Goal: Information Seeking & Learning: Understand process/instructions

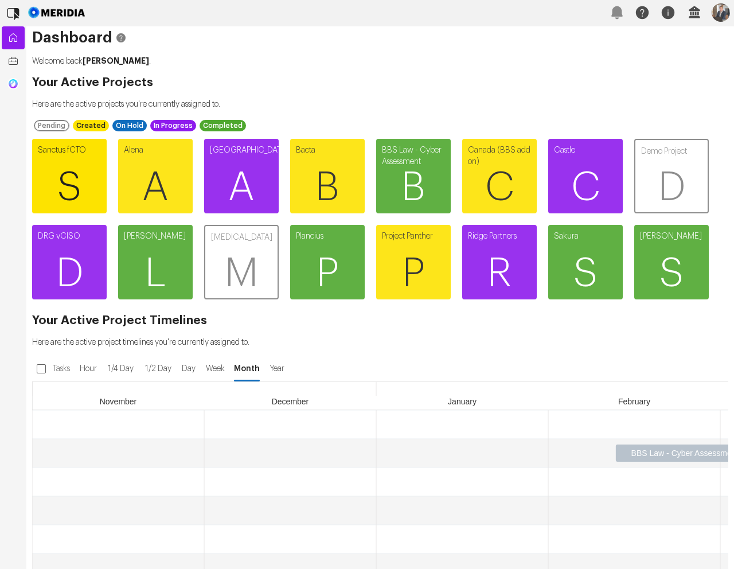
click at [93, 165] on span "S" at bounding box center [69, 187] width 75 height 69
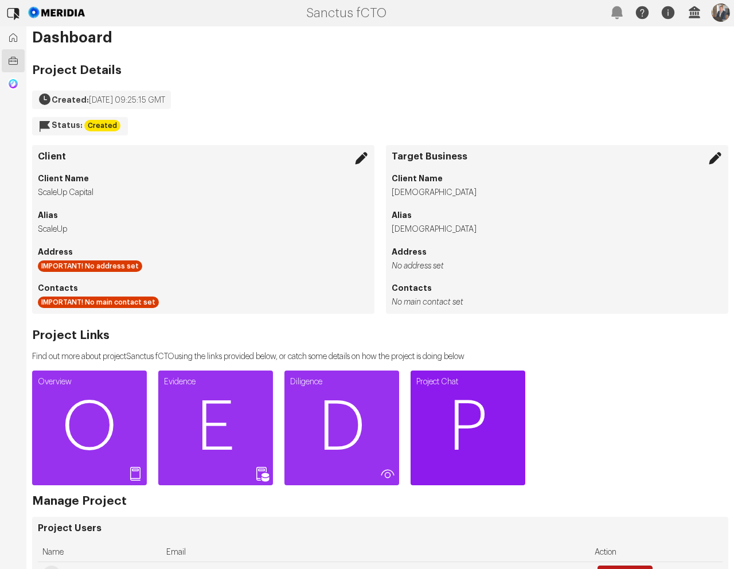
click at [458, 415] on span "P" at bounding box center [468, 427] width 115 height 69
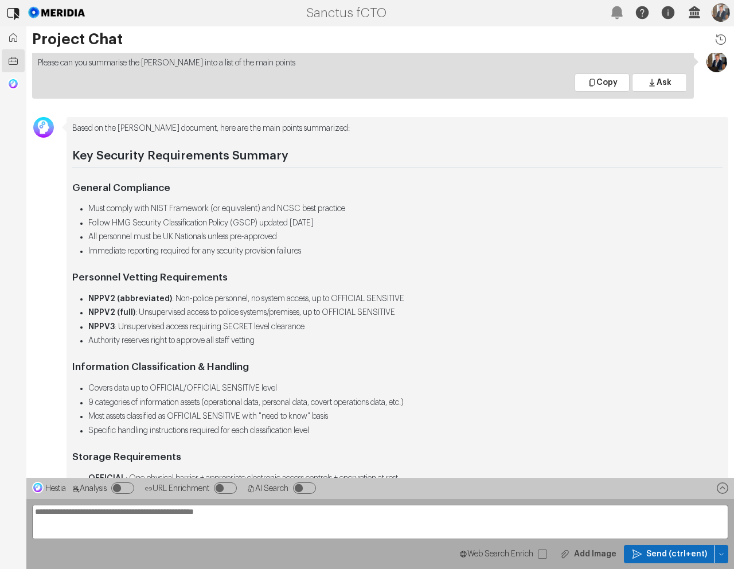
scroll to position [-2091, 0]
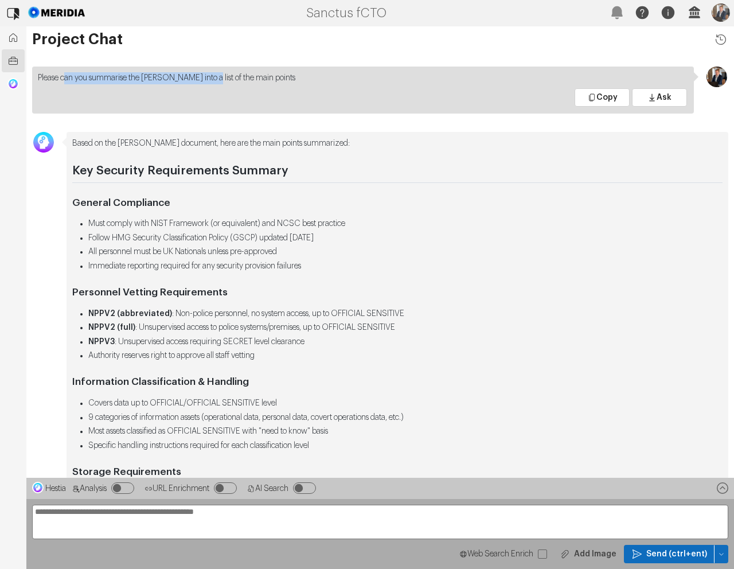
drag, startPoint x: 69, startPoint y: 81, endPoint x: 212, endPoint y: 76, distance: 142.9
click at [212, 76] on p "Please can you summarise the [PERSON_NAME] into a list of the main points" at bounding box center [363, 78] width 650 height 12
drag, startPoint x: 212, startPoint y: 76, endPoint x: 181, endPoint y: 139, distance: 71.0
click at [211, 79] on p "Please can you summarise the [PERSON_NAME] into a list of the main points" at bounding box center [363, 78] width 650 height 12
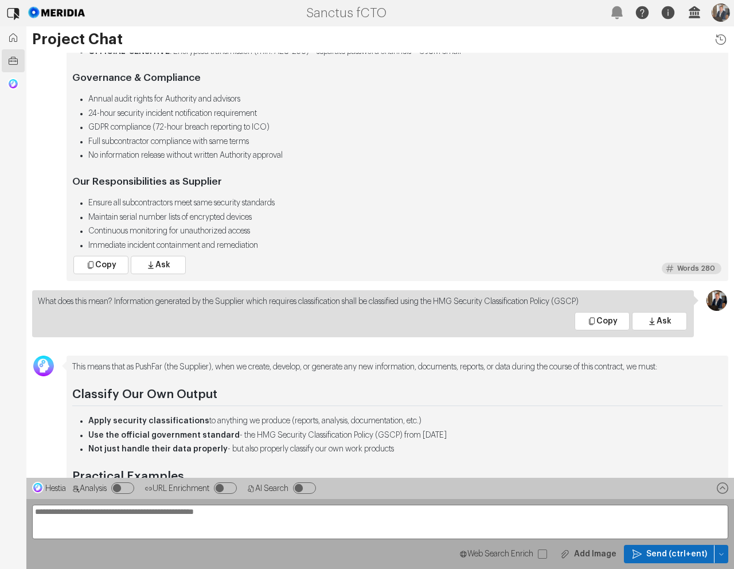
scroll to position [-1560, 0]
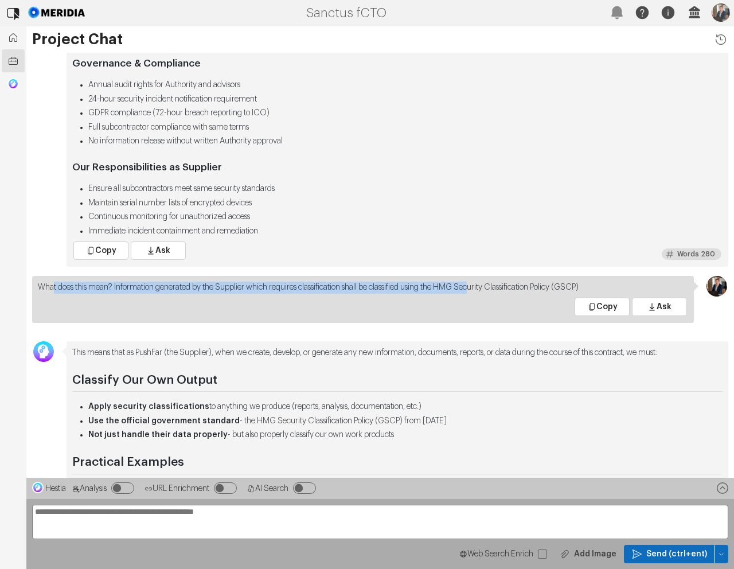
drag, startPoint x: 88, startPoint y: 288, endPoint x: 498, endPoint y: 287, distance: 410.0
click at [498, 287] on p "What does this mean? Information generated by the Supplier which requires class…" at bounding box center [363, 288] width 650 height 12
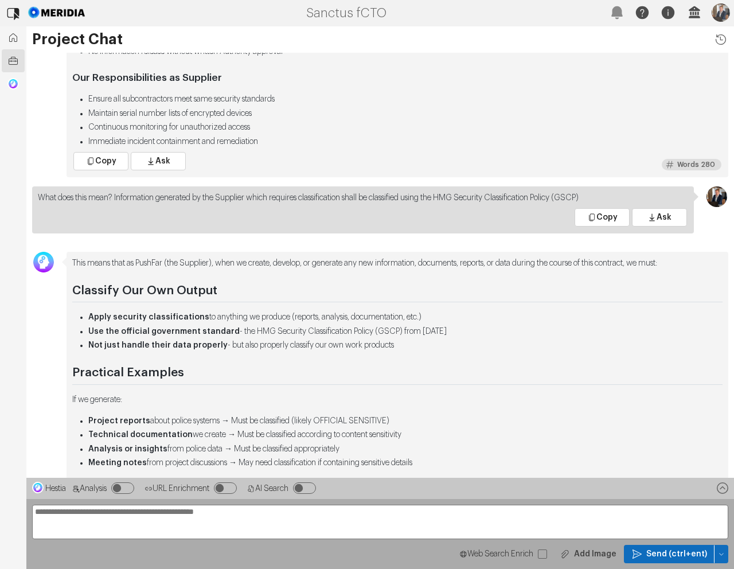
scroll to position [-1463, 0]
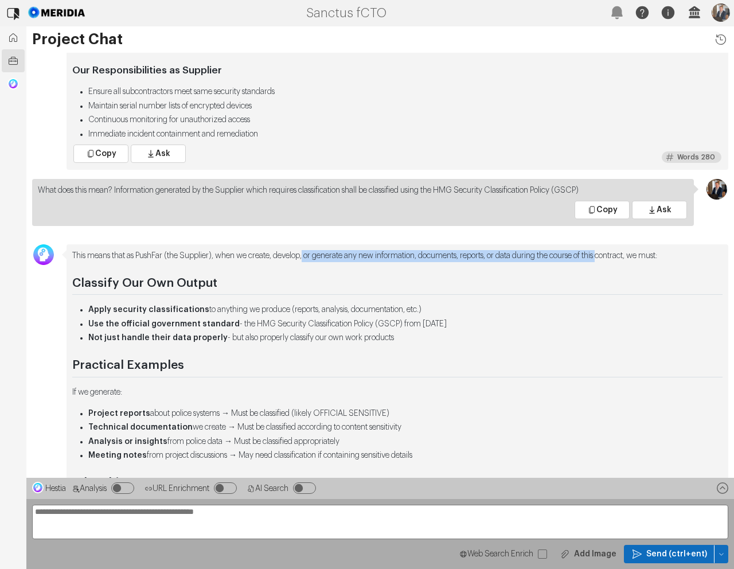
drag, startPoint x: 325, startPoint y: 255, endPoint x: 634, endPoint y: 262, distance: 308.6
click at [635, 259] on p "This means that as PushFar (the Supplier), when we create, develop, or generate…" at bounding box center [397, 256] width 650 height 12
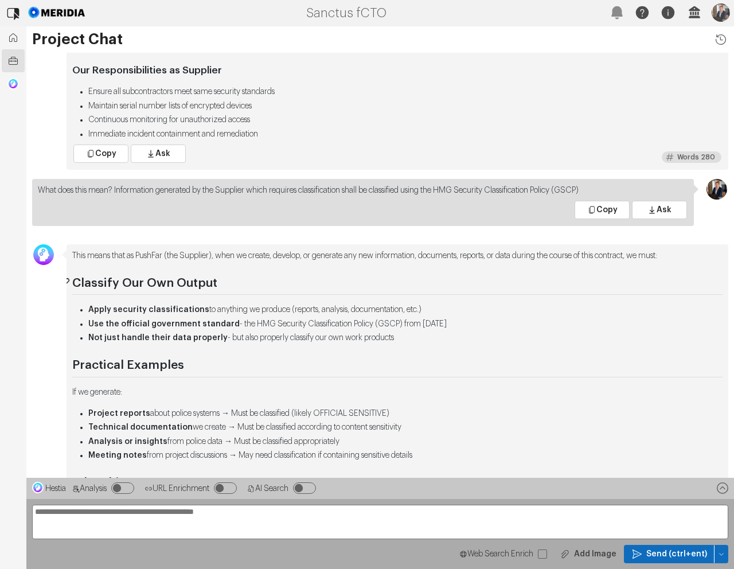
click at [583, 278] on h2 "Classify Our Own Output" at bounding box center [397, 285] width 650 height 19
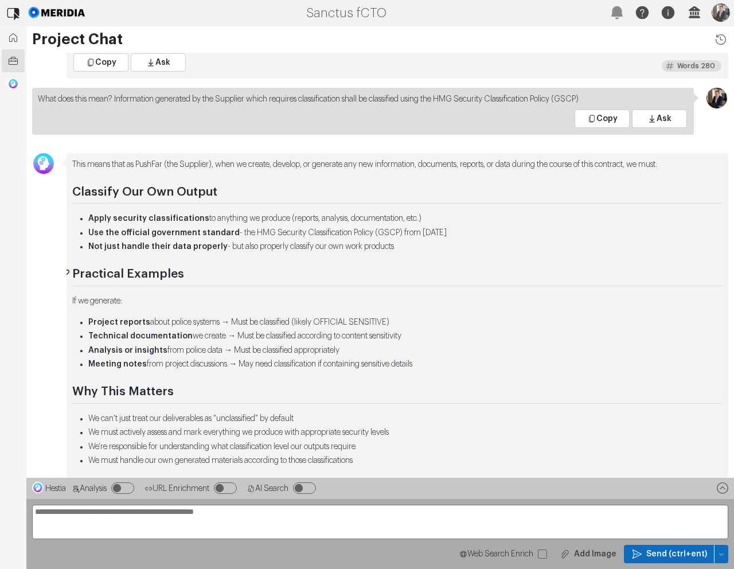
scroll to position [-1368, 0]
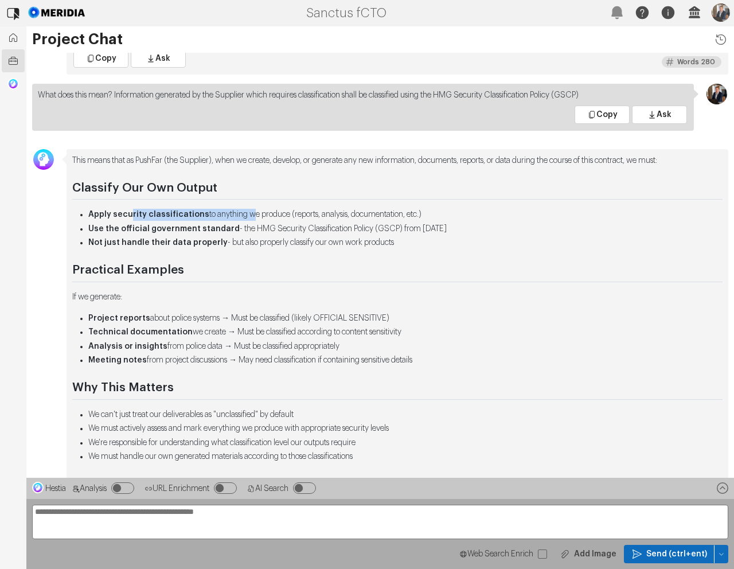
drag, startPoint x: 147, startPoint y: 210, endPoint x: 244, endPoint y: 214, distance: 97.0
click at [247, 213] on li "Apply security classifications to anything we produce (reports, analysis, docum…" at bounding box center [405, 215] width 634 height 12
drag, startPoint x: 184, startPoint y: 228, endPoint x: 249, endPoint y: 247, distance: 67.3
click at [259, 229] on li "Use the official government standard - the HMG Security Classification Policy (…" at bounding box center [405, 229] width 634 height 12
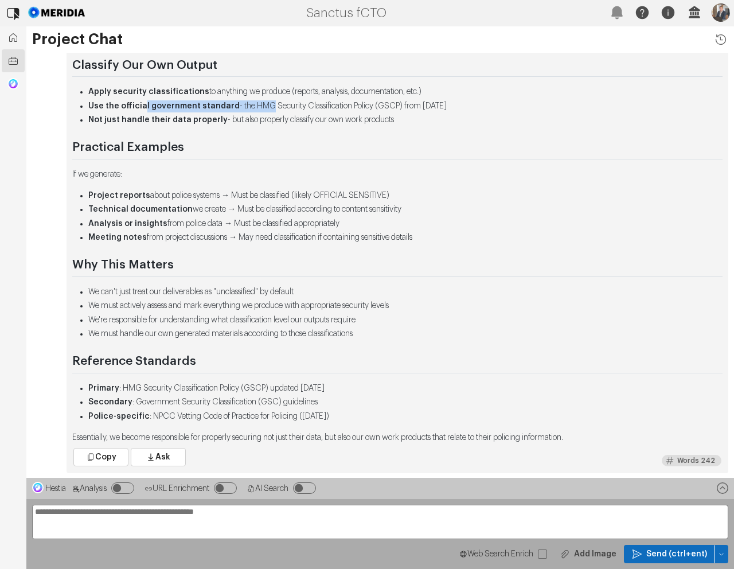
scroll to position [-1245, 0]
click at [161, 165] on div "This means that as PushFar (the Supplier), when we create, develop, or generate…" at bounding box center [397, 238] width 650 height 412
drag, startPoint x: 108, startPoint y: 194, endPoint x: 206, endPoint y: 193, distance: 98.6
click at [206, 193] on li "Project reports about police systems → Must be classified (likely OFFICIAL SENS…" at bounding box center [405, 195] width 634 height 12
drag, startPoint x: 111, startPoint y: 208, endPoint x: 269, endPoint y: 206, distance: 158.3
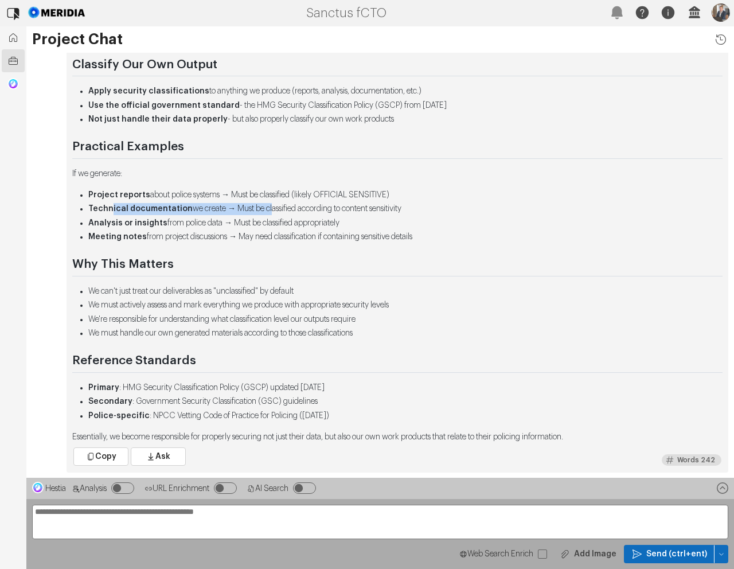
click at [269, 206] on li "Technical documentation we create → Must be classified according to content sen…" at bounding box center [405, 209] width 634 height 12
drag, startPoint x: 119, startPoint y: 221, endPoint x: 204, endPoint y: 220, distance: 84.9
click at [196, 218] on li "Analysis or insights from police data → Must be classified appropriately" at bounding box center [405, 223] width 634 height 12
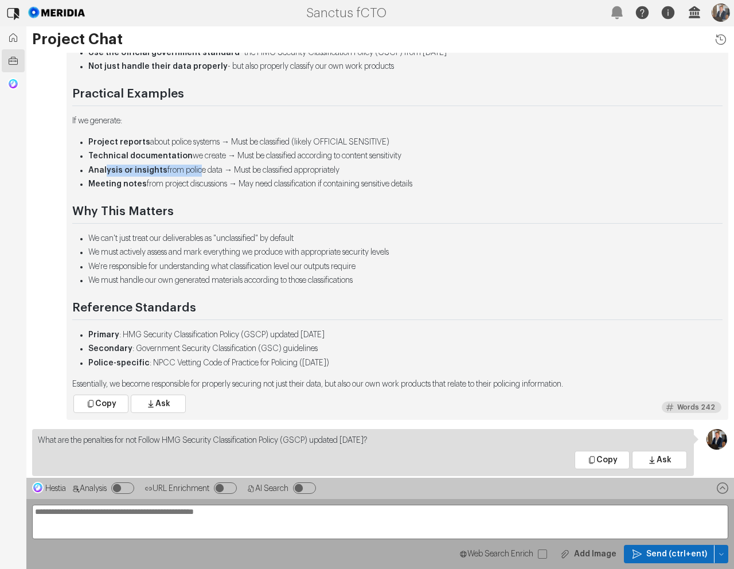
scroll to position [-1180, 0]
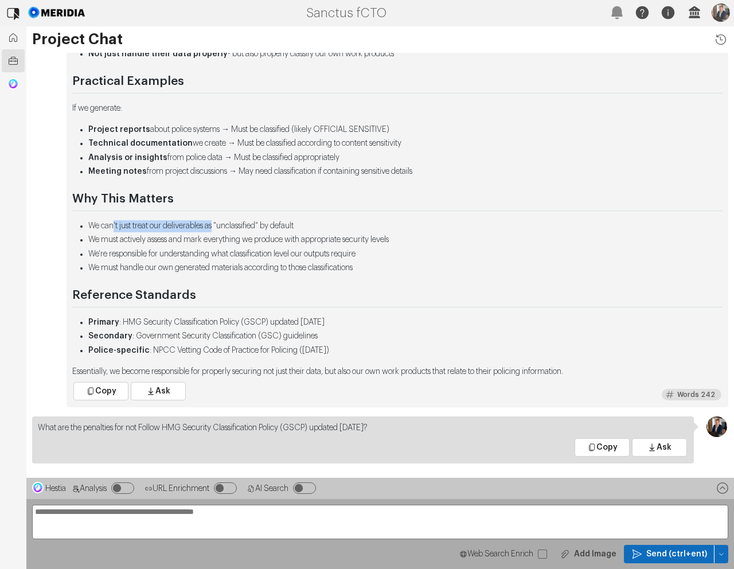
drag, startPoint x: 114, startPoint y: 226, endPoint x: 222, endPoint y: 224, distance: 108.4
click at [222, 224] on li "We can't just treat our deliverables as "unclassified" by default" at bounding box center [405, 226] width 634 height 12
drag, startPoint x: 120, startPoint y: 239, endPoint x: 248, endPoint y: 239, distance: 127.3
click at [248, 239] on li "We must actively assess and mark everything we produce with appropriate securit…" at bounding box center [405, 240] width 634 height 12
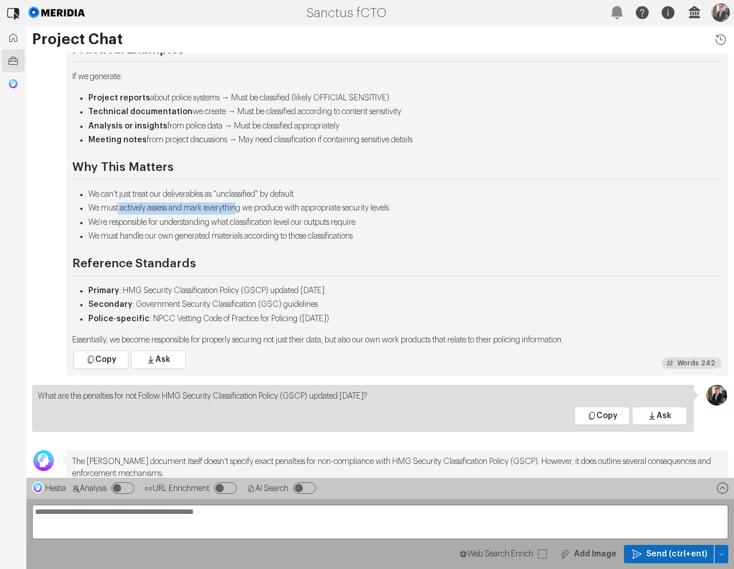
scroll to position [-1145, 0]
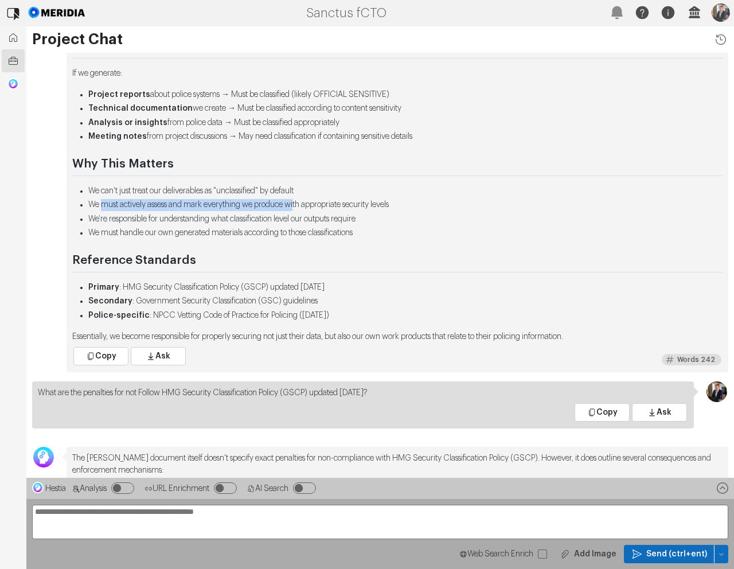
drag, startPoint x: 159, startPoint y: 206, endPoint x: 299, endPoint y: 218, distance: 140.5
click at [310, 205] on li "We must actively assess and mark everything we produce with appropriate securit…" at bounding box center [405, 205] width 634 height 12
drag, startPoint x: 191, startPoint y: 218, endPoint x: 203, endPoint y: 218, distance: 12.0
click at [202, 218] on li "We're responsible for understanding what classification level our outputs requi…" at bounding box center [405, 219] width 634 height 12
click at [216, 229] on li "We must handle our own generated materials according to those classifications" at bounding box center [405, 233] width 634 height 12
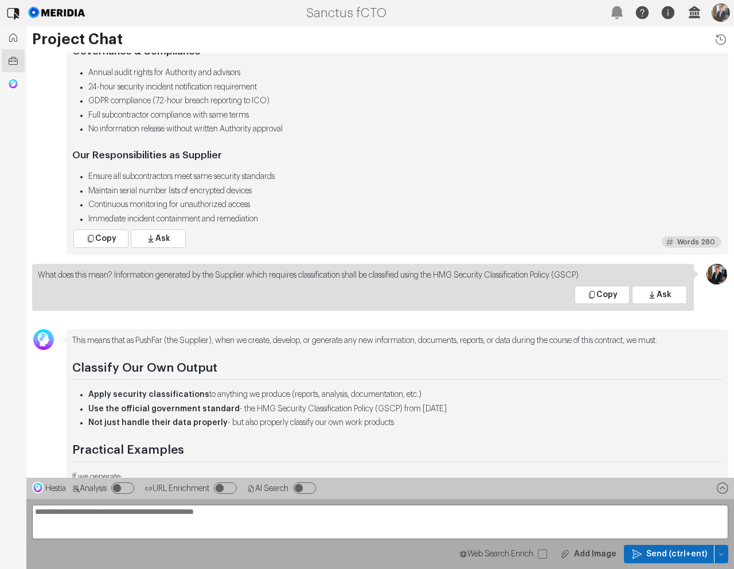
scroll to position [-1514, 0]
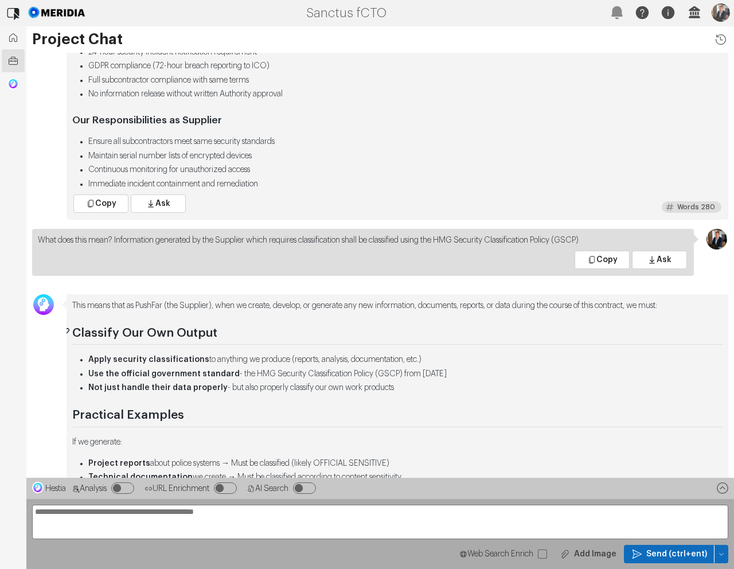
drag, startPoint x: 304, startPoint y: 310, endPoint x: 69, endPoint y: 331, distance: 236.6
click at [72, 331] on div "This means that as PushFar (the Supplier), when we create, develop, or generate…" at bounding box center [397, 506] width 650 height 412
copy div "Loremips Dol Sit Ametco Adipi elitsedd eiusmodtemporin ut laboreet do magnaal (…"
click at [461, 167] on li "Continuous monitoring for unauthorized access" at bounding box center [405, 170] width 634 height 12
drag, startPoint x: 510, startPoint y: 239, endPoint x: 595, endPoint y: 240, distance: 84.9
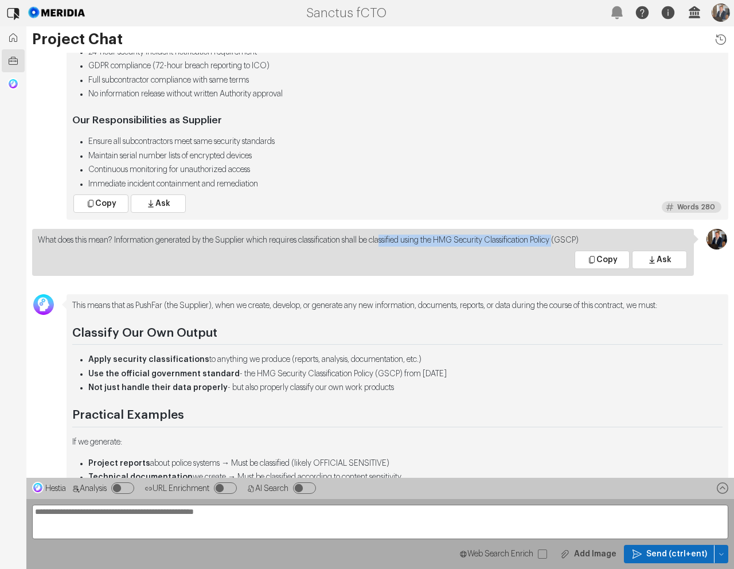
click at [592, 240] on p "What does this mean? Information generated by the Supplier which requires class…" at bounding box center [363, 241] width 650 height 12
drag, startPoint x: 595, startPoint y: 240, endPoint x: 608, endPoint y: 240, distance: 12.6
click at [596, 240] on p "What does this mean? Information generated by the Supplier which requires class…" at bounding box center [363, 241] width 650 height 12
drag, startPoint x: 619, startPoint y: 240, endPoint x: 327, endPoint y: 243, distance: 292.5
click at [327, 243] on p "What does this mean? Information generated by the Supplier which requires class…" at bounding box center [363, 241] width 650 height 12
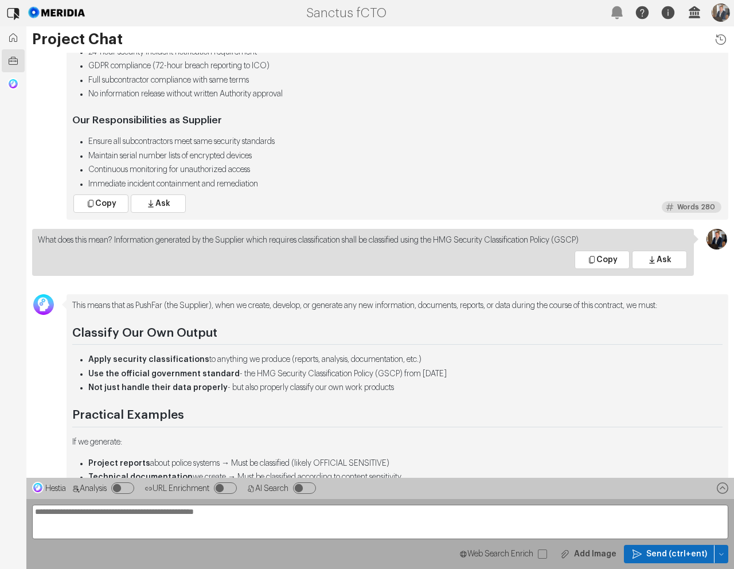
drag, startPoint x: 291, startPoint y: 203, endPoint x: 300, endPoint y: 209, distance: 11.3
click at [291, 203] on div "Copy Ask Analysis S core /10 T ime s W ords 280" at bounding box center [397, 203] width 650 height 21
click at [720, 553] on icon "button" at bounding box center [721, 553] width 7 height 7
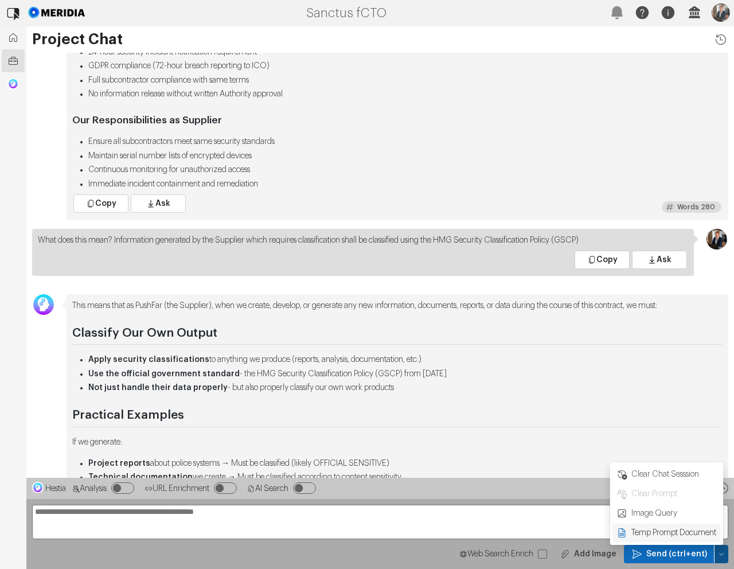
click at [654, 534] on span "Temp Prompt Document + 0" at bounding box center [673, 532] width 87 height 11
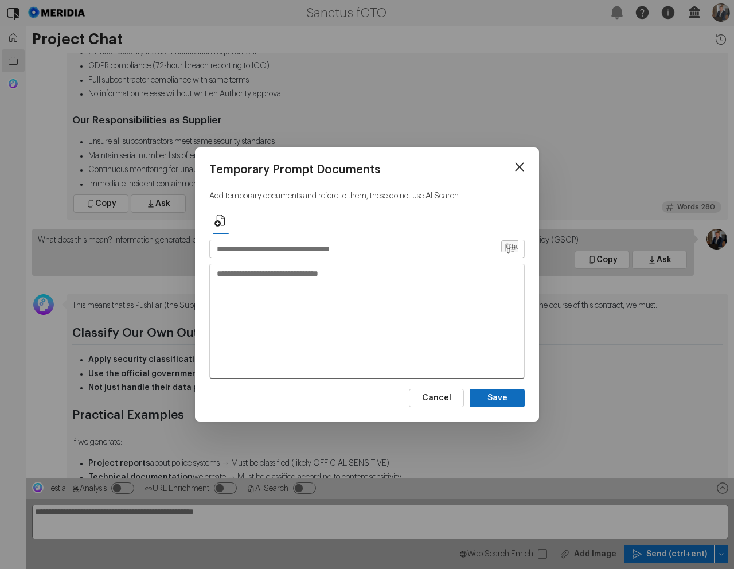
click at [526, 169] on icon at bounding box center [519, 166] width 17 height 17
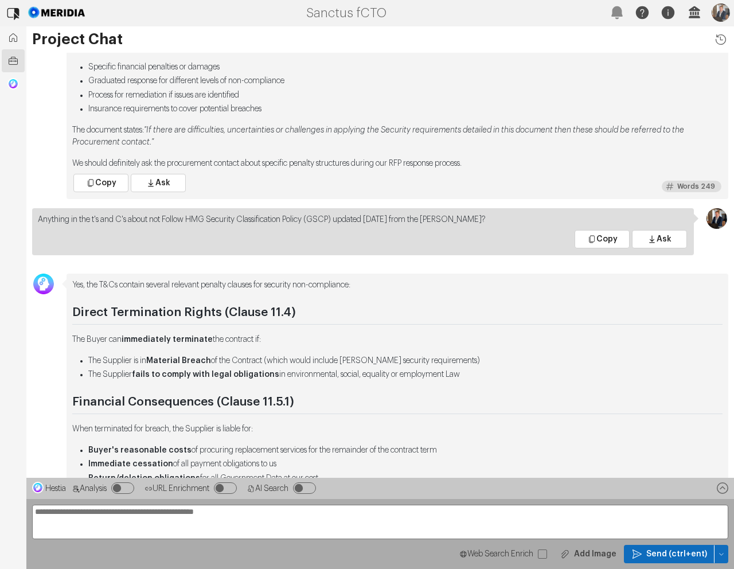
scroll to position [-409, 0]
